Goal: Task Accomplishment & Management: Manage account settings

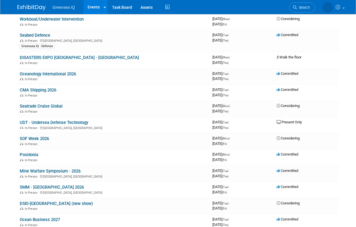
scroll to position [266, 0]
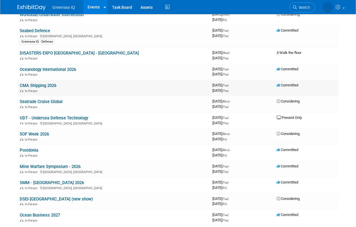
click at [44, 88] on td "CMA Shipping 2026 In-Person" at bounding box center [113, 88] width 193 height 16
click at [43, 85] on link "CMA Shipping 2026" at bounding box center [38, 85] width 37 height 5
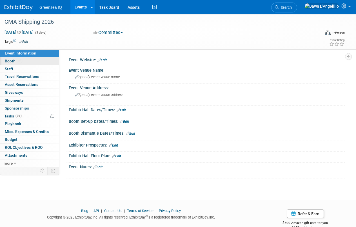
click at [12, 61] on span "Booth" at bounding box center [13, 61] width 17 height 5
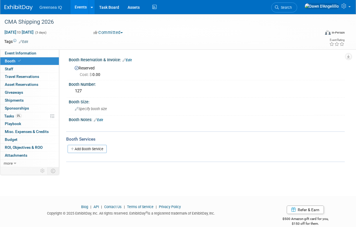
click at [130, 60] on link "Edit" at bounding box center [127, 60] width 9 height 4
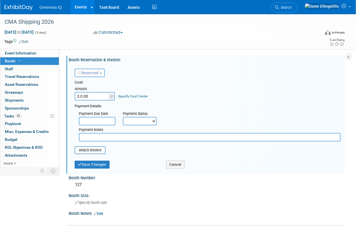
click at [96, 96] on input "$ 0.00" at bounding box center [92, 96] width 35 height 8
type input "$ 7,205.00"
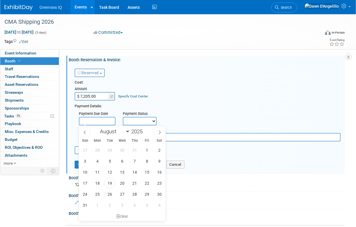
click at [103, 121] on input "text" at bounding box center [97, 121] width 37 height 8
click at [160, 132] on icon at bounding box center [160, 132] width 4 height 4
select select "10"
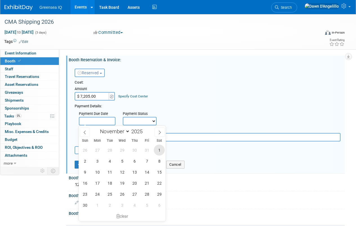
click at [159, 149] on span "1" at bounding box center [159, 149] width 11 height 11
type input "[DATE]"
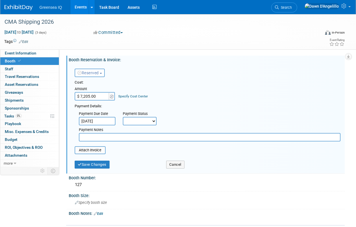
click at [151, 121] on select "Not Paid Yet Partially Paid Paid in Full" at bounding box center [140, 121] width 34 height 8
select select "3"
click at [123, 117] on select "Not Paid Yet Partially Paid Paid in Full" at bounding box center [140, 121] width 34 height 8
click at [103, 137] on input "text" at bounding box center [210, 137] width 262 height 8
type input "50% now, balance due in November"
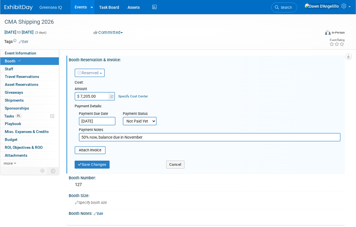
click at [135, 150] on table "Attach Invoice" at bounding box center [208, 150] width 266 height 8
click at [91, 203] on span "Specify booth size" at bounding box center [91, 202] width 32 height 4
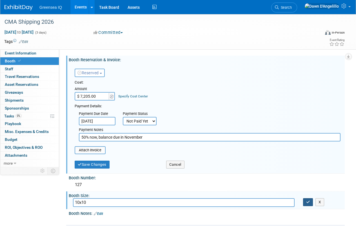
type input "10x10"
click at [310, 201] on button "button" at bounding box center [308, 202] width 10 height 8
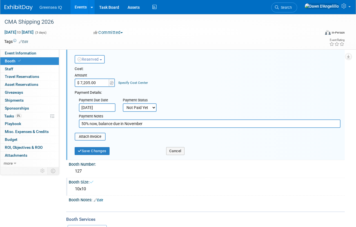
scroll to position [12, 0]
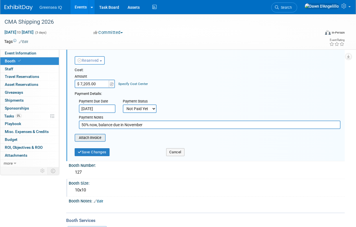
click at [92, 138] on input "file" at bounding box center [71, 137] width 67 height 7
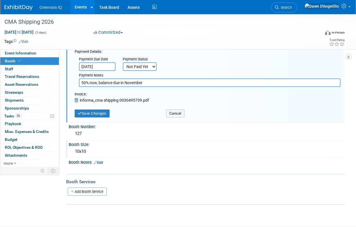
scroll to position [59, 0]
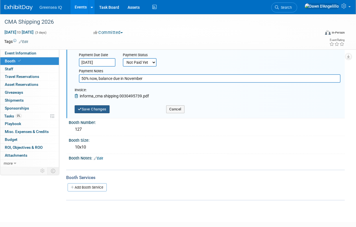
click at [98, 109] on button "Save Changes" at bounding box center [92, 109] width 35 height 8
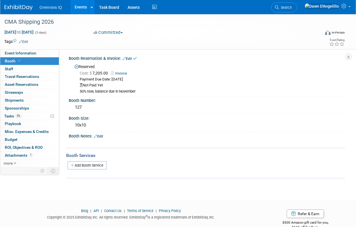
scroll to position [0, 0]
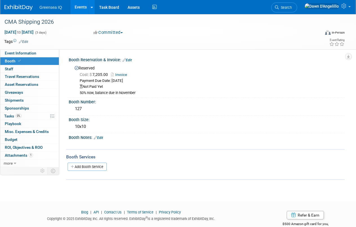
click at [129, 59] on link "Edit" at bounding box center [127, 60] width 9 height 4
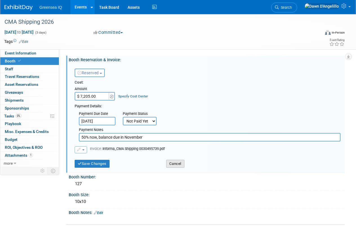
click at [175, 162] on button "Cancel" at bounding box center [175, 164] width 18 height 8
